Goal: Communication & Community: Participate in discussion

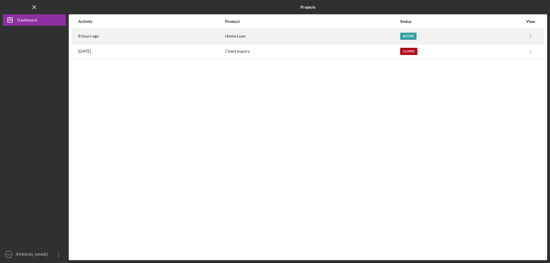
click at [106, 35] on div "8 hours ago" at bounding box center [151, 36] width 146 height 14
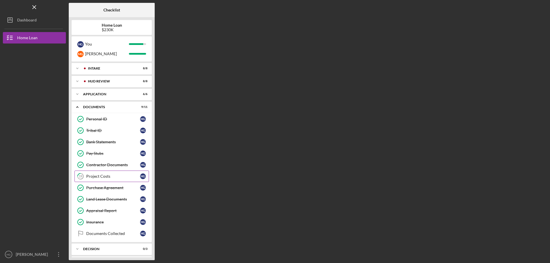
click at [103, 178] on div "Project Costs" at bounding box center [113, 176] width 54 height 5
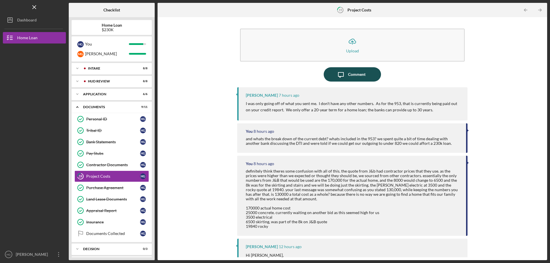
click at [357, 74] on div "Comment" at bounding box center [356, 74] width 17 height 14
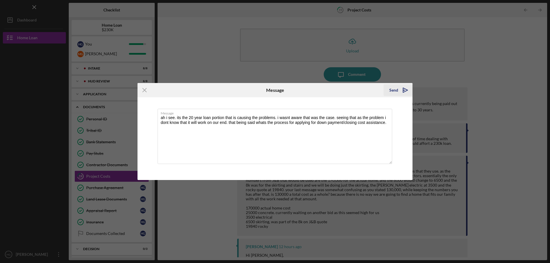
type textarea "ah i see. its the 20 year loan portion that is causing the problems. i wasnt aw…"
click at [400, 90] on icon "Icon/icon-invite-send" at bounding box center [405, 90] width 14 height 14
